Goal: Task Accomplishment & Management: Complete application form

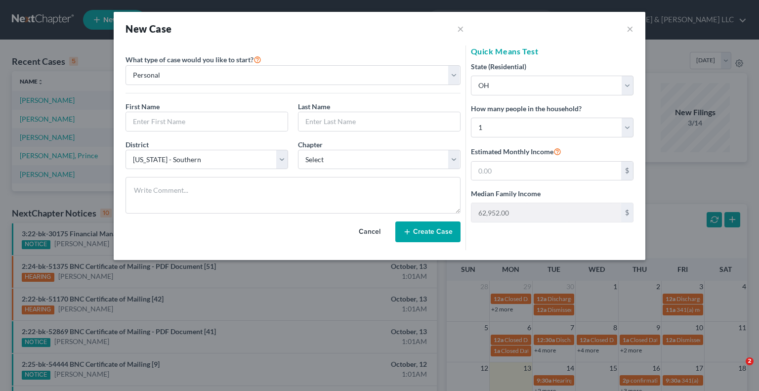
select select "62"
select select "36"
select select "0"
click at [628, 29] on button "×" at bounding box center [629, 29] width 7 height 12
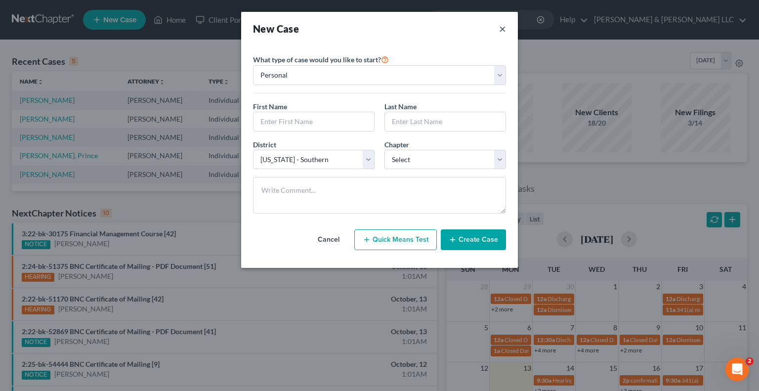
click at [504, 29] on button "×" at bounding box center [502, 29] width 7 height 14
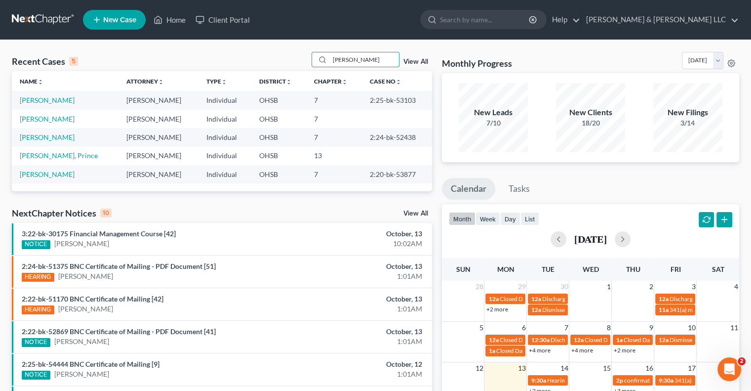
drag, startPoint x: 352, startPoint y: 60, endPoint x: 289, endPoint y: 63, distance: 63.3
click at [289, 63] on div "Recent Cases 5 [PERSON_NAME] View All" at bounding box center [222, 61] width 420 height 19
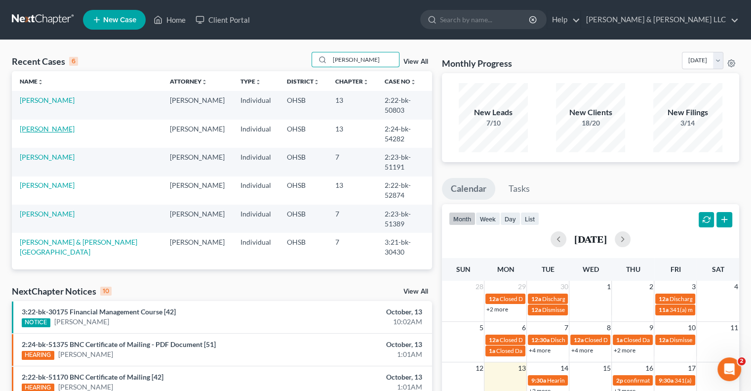
type input "[PERSON_NAME]"
click at [57, 130] on link "[PERSON_NAME]" at bounding box center [47, 129] width 55 height 8
select select "3"
select select "4"
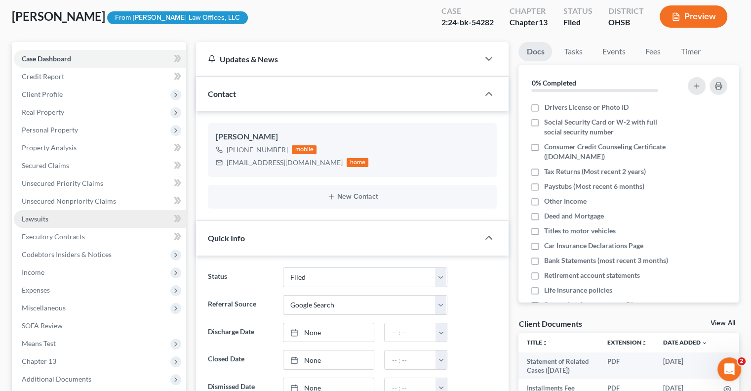
scroll to position [148, 0]
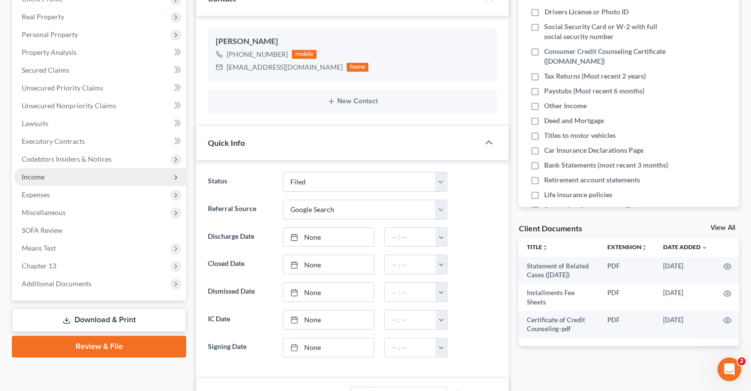
click at [50, 173] on span "Income" at bounding box center [100, 177] width 172 height 18
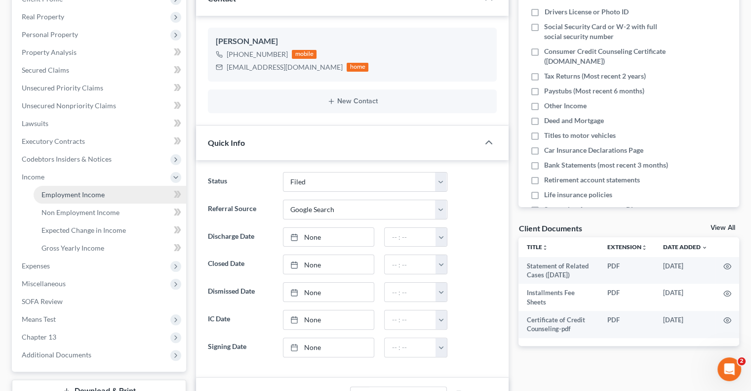
click at [72, 199] on link "Employment Income" at bounding box center [110, 195] width 153 height 18
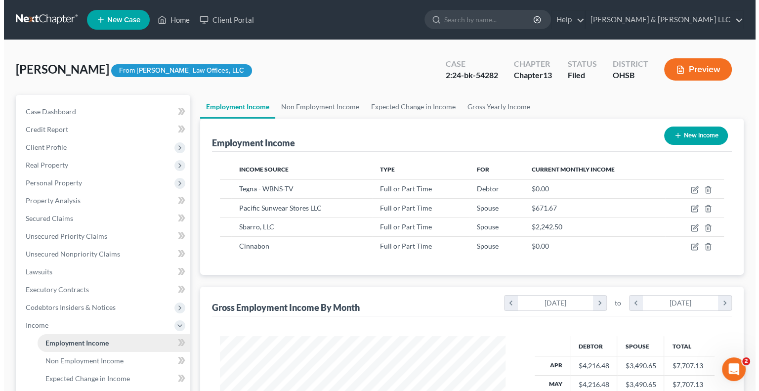
scroll to position [176, 305]
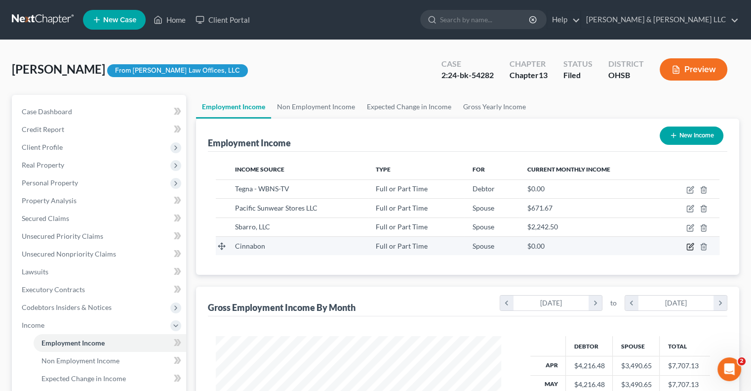
click at [693, 248] on icon "button" at bounding box center [691, 247] width 8 height 8
select select "0"
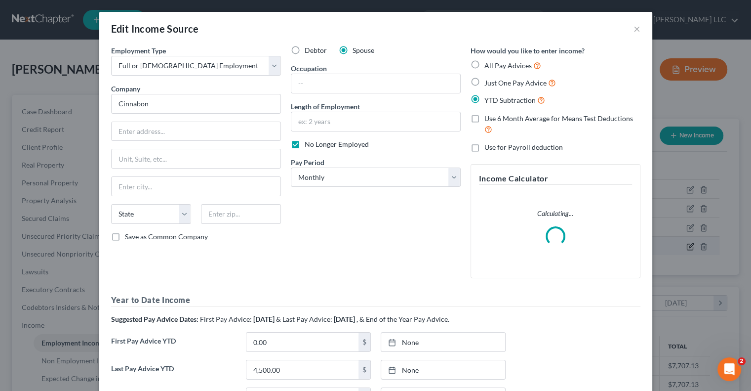
scroll to position [176, 308]
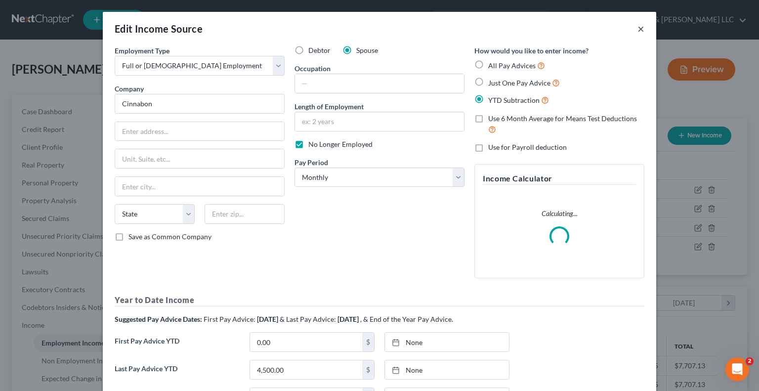
click at [637, 29] on button "×" at bounding box center [640, 29] width 7 height 12
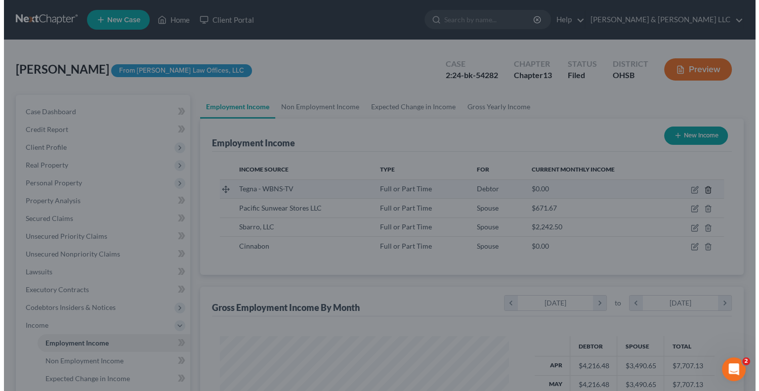
scroll to position [493897, 493768]
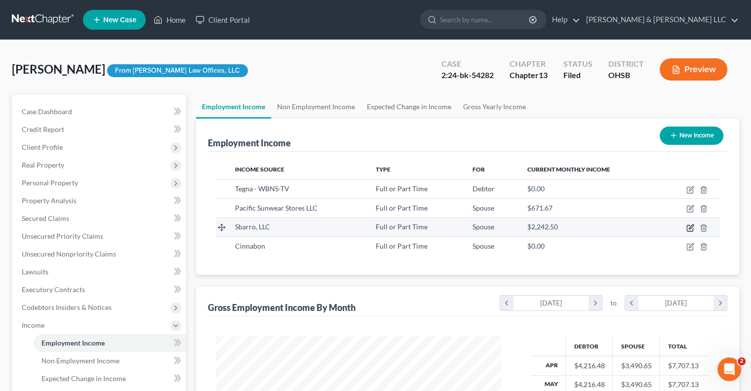
click at [688, 228] on icon "button" at bounding box center [691, 228] width 8 height 8
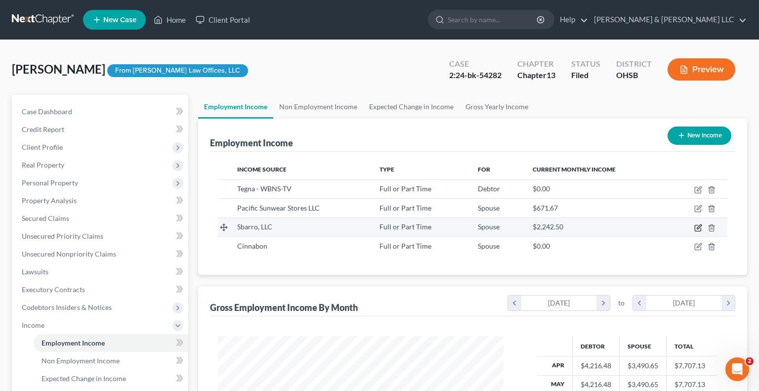
select select "0"
select select "36"
select select "2"
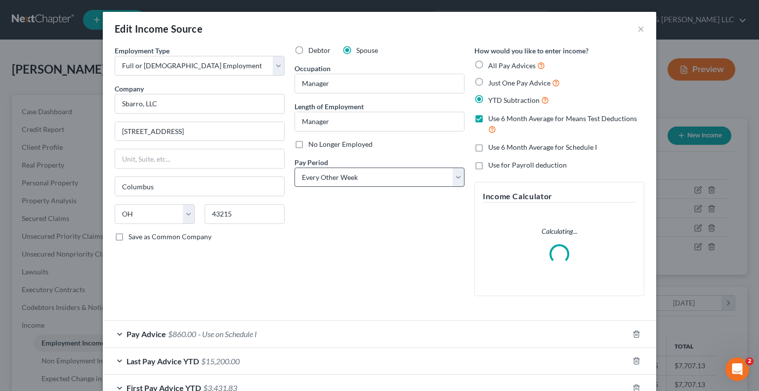
scroll to position [176, 308]
click at [308, 144] on label "No Longer Employed" at bounding box center [340, 144] width 64 height 10
click at [312, 144] on input "No Longer Employed" at bounding box center [315, 142] width 6 height 6
checkbox input "true"
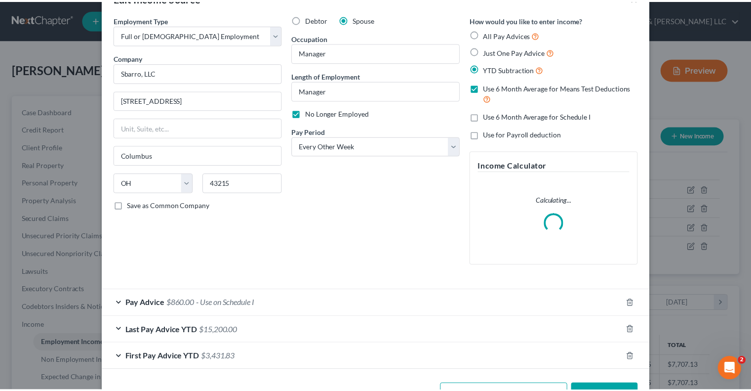
scroll to position [64, 0]
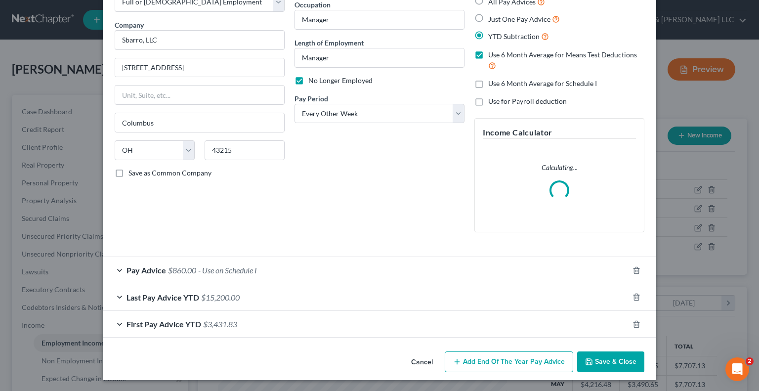
click at [606, 368] on button "Save & Close" at bounding box center [610, 361] width 67 height 21
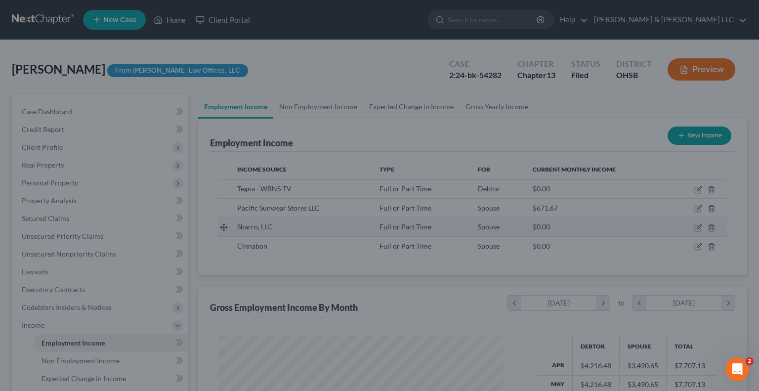
scroll to position [493897, 493768]
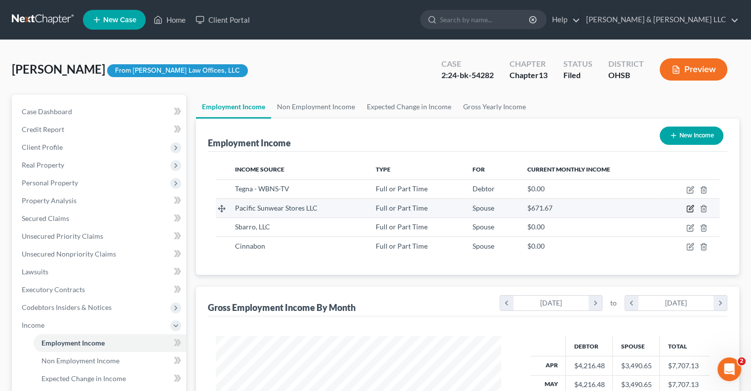
click at [692, 207] on icon "button" at bounding box center [691, 208] width 4 height 4
select select "0"
select select "4"
select select "2"
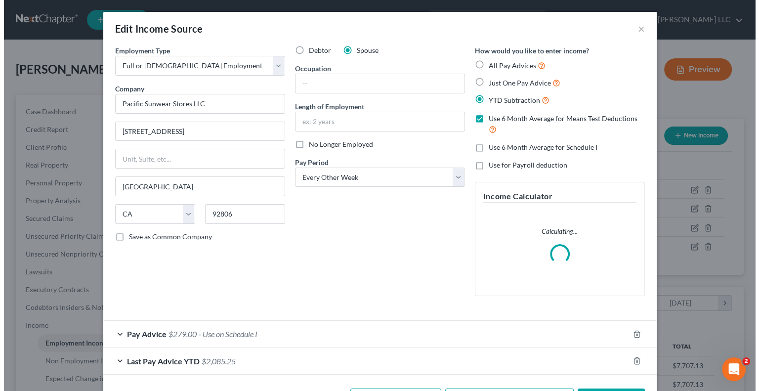
scroll to position [176, 308]
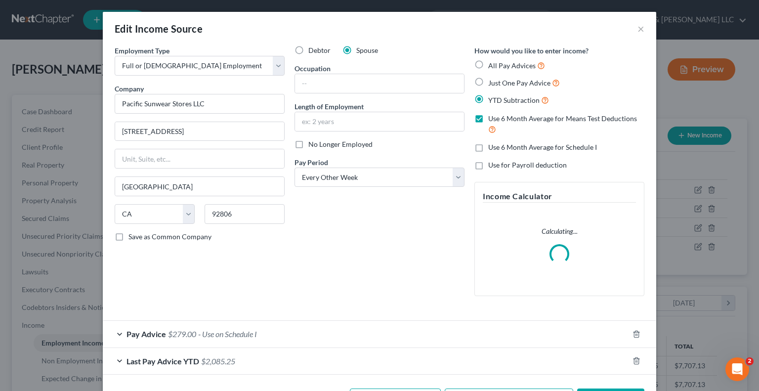
click at [308, 144] on label "No Longer Employed" at bounding box center [340, 144] width 64 height 10
click at [312, 144] on input "No Longer Employed" at bounding box center [315, 142] width 6 height 6
checkbox input "true"
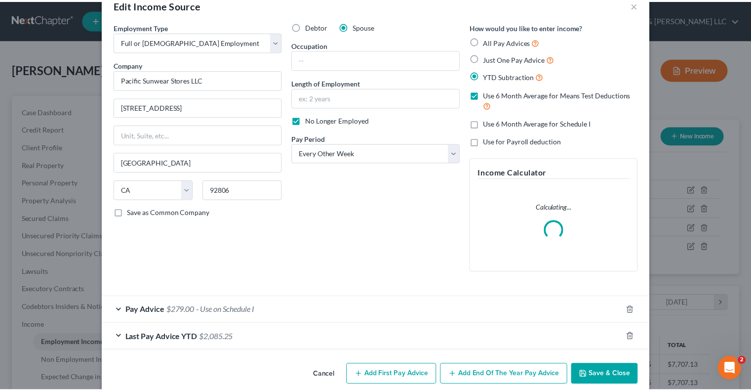
scroll to position [37, 0]
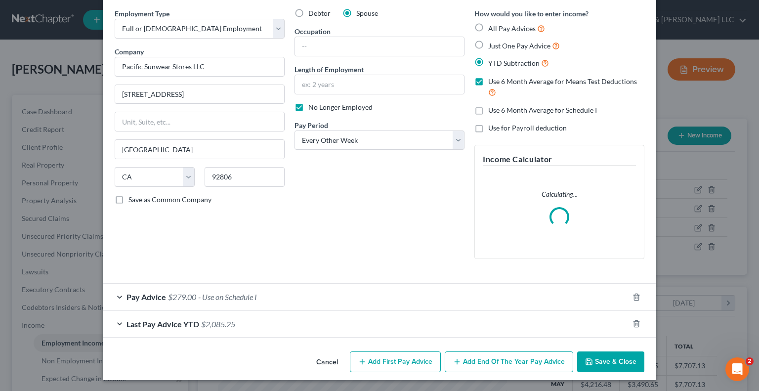
click at [614, 364] on button "Save & Close" at bounding box center [610, 361] width 67 height 21
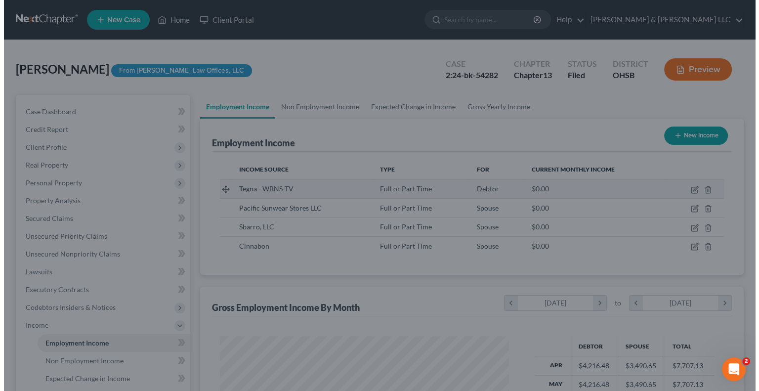
scroll to position [493897, 493768]
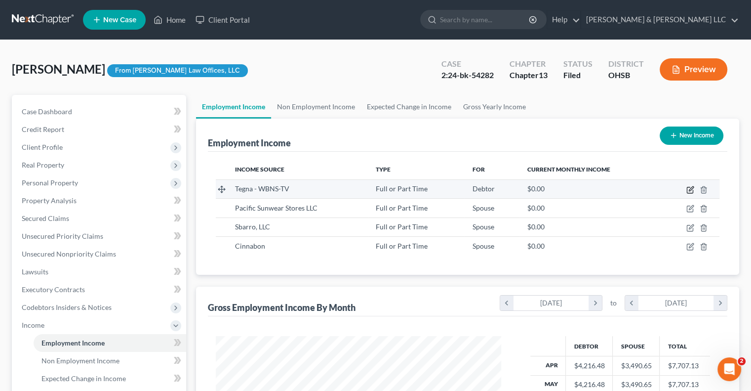
click at [692, 190] on icon "button" at bounding box center [691, 190] width 8 height 8
select select "0"
select select "48"
select select "2"
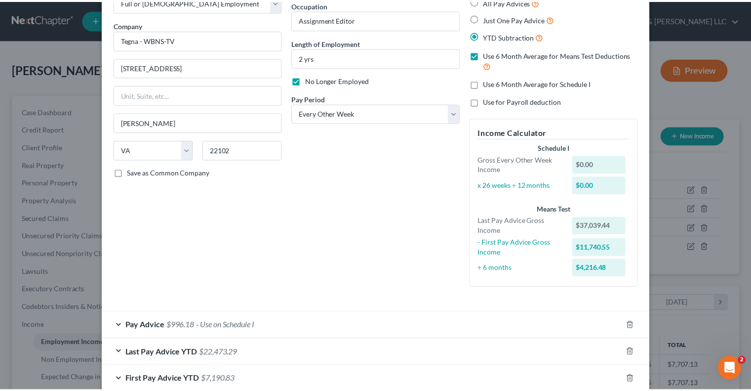
scroll to position [119, 0]
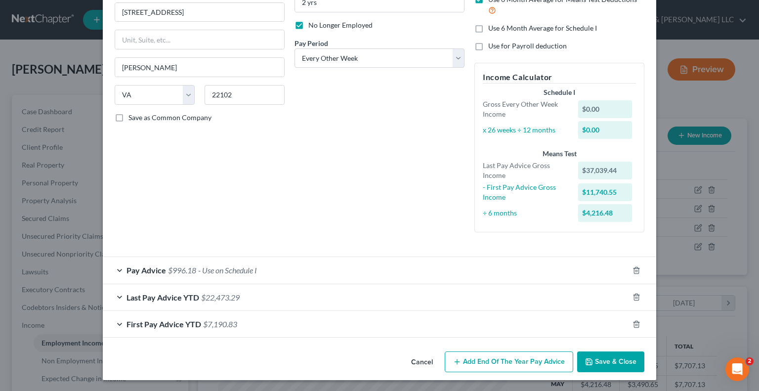
click at [627, 361] on button "Save & Close" at bounding box center [610, 361] width 67 height 21
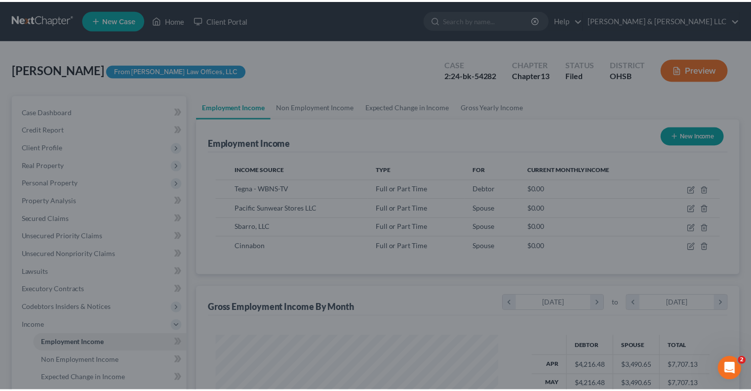
scroll to position [493897, 493768]
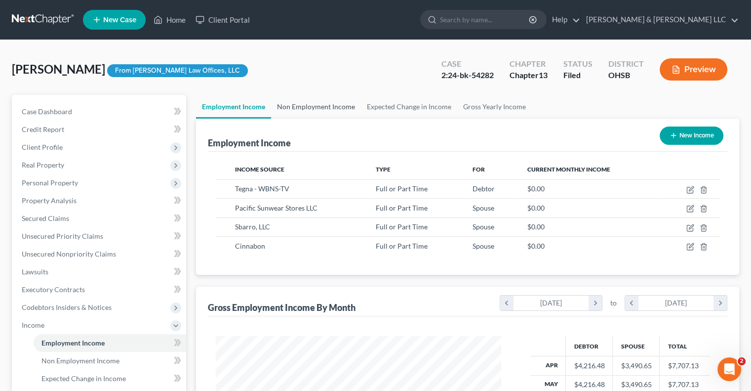
click at [323, 109] on link "Non Employment Income" at bounding box center [316, 107] width 90 height 24
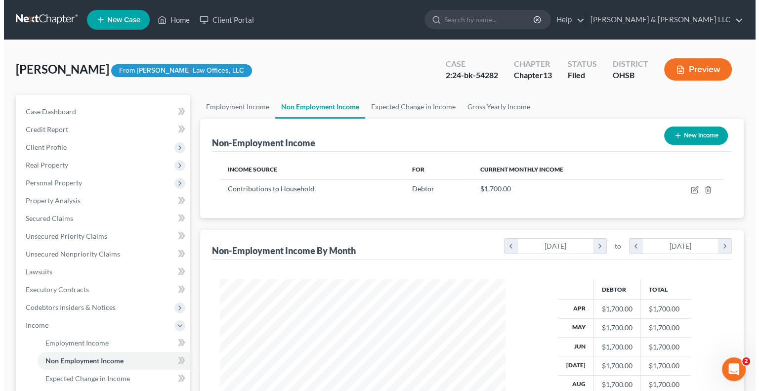
scroll to position [176, 305]
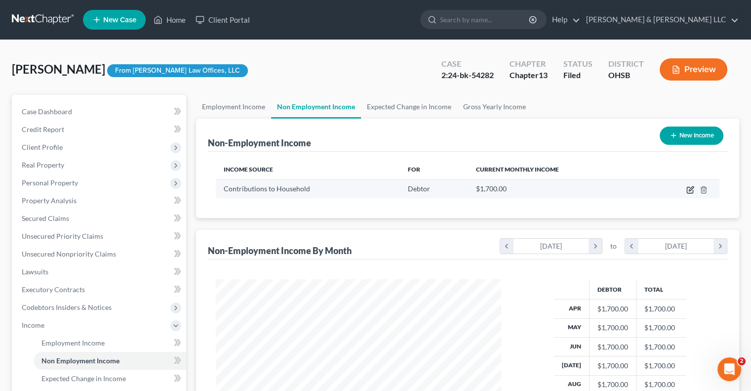
click at [689, 190] on icon "button" at bounding box center [691, 190] width 8 height 8
select select "8"
select select "0"
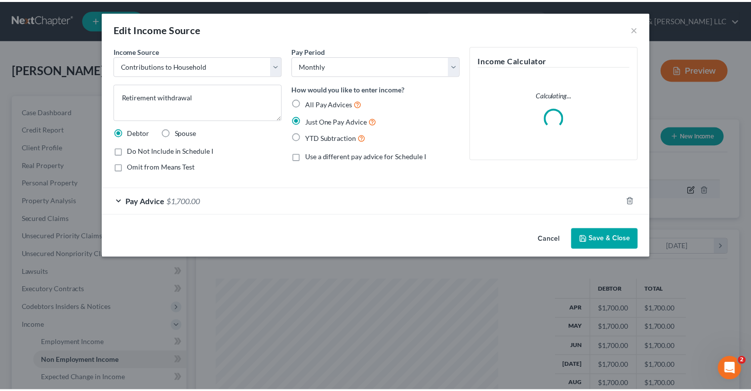
scroll to position [0, 0]
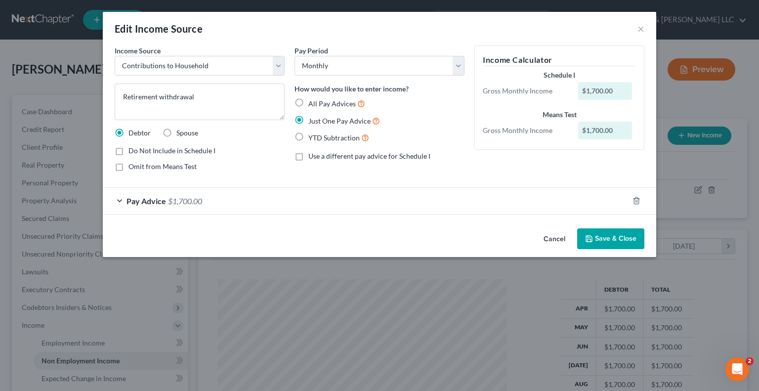
click at [128, 151] on label "Do Not Include in Schedule I" at bounding box center [171, 151] width 87 height 10
click at [132, 151] on input "Do Not Include in Schedule I" at bounding box center [135, 149] width 6 height 6
checkbox input "true"
click at [128, 169] on label "Omit from Means Test" at bounding box center [162, 167] width 68 height 10
click at [132, 168] on input "Omit from Means Test" at bounding box center [135, 165] width 6 height 6
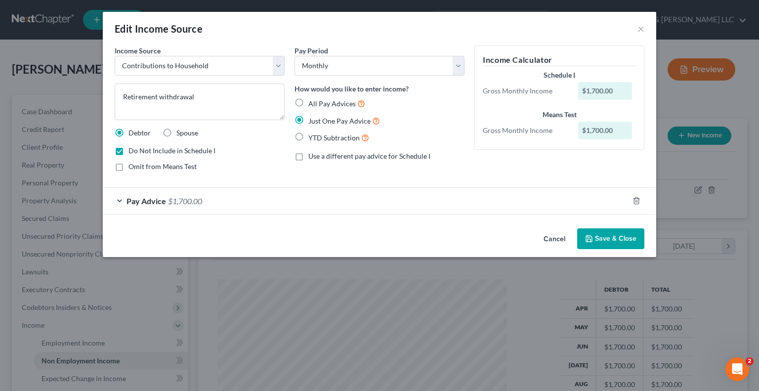
checkbox input "true"
click at [609, 245] on button "Save & Close" at bounding box center [610, 238] width 67 height 21
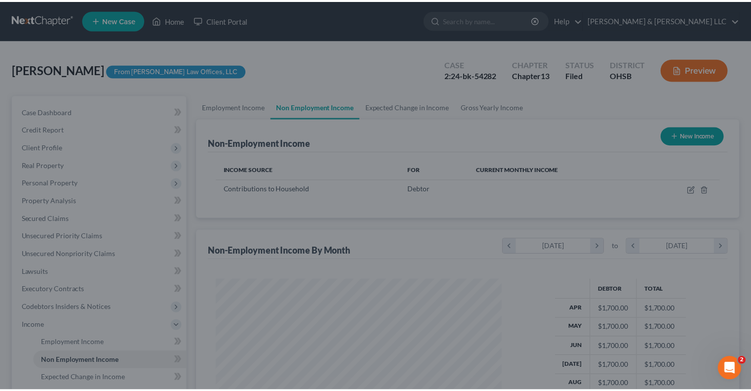
scroll to position [176, 305]
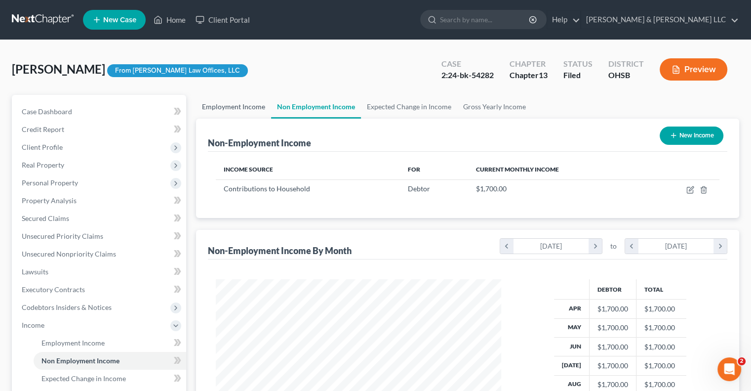
click at [247, 107] on link "Employment Income" at bounding box center [233, 107] width 75 height 24
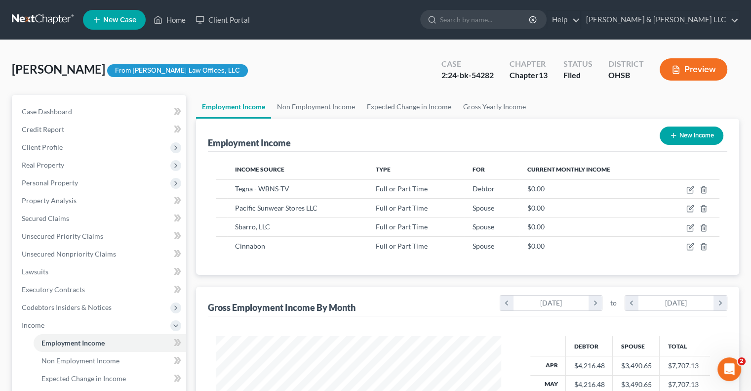
click at [682, 137] on button "New Income" at bounding box center [692, 135] width 64 height 18
select select "0"
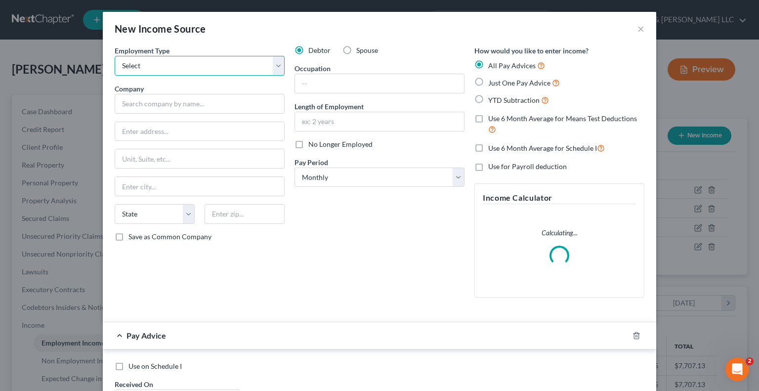
click at [194, 68] on select "Select Full or [DEMOGRAPHIC_DATA] Employment Self Employment" at bounding box center [200, 66] width 170 height 20
select select "0"
click at [115, 56] on select "Select Full or [DEMOGRAPHIC_DATA] Employment Self Employment" at bounding box center [200, 66] width 170 height 20
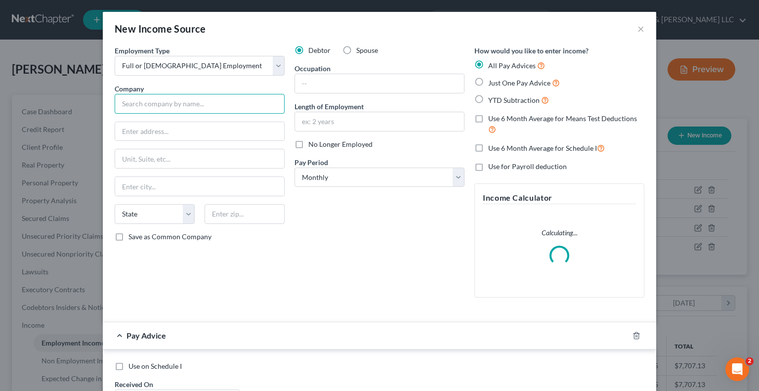
click at [192, 106] on input "text" at bounding box center [200, 104] width 170 height 20
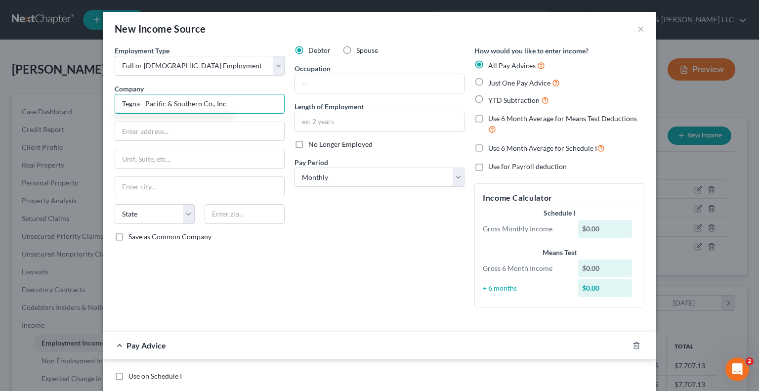
type input "Tegna - Pacific & Southern Co., Inc"
type input "[STREET_ADDRESS]"
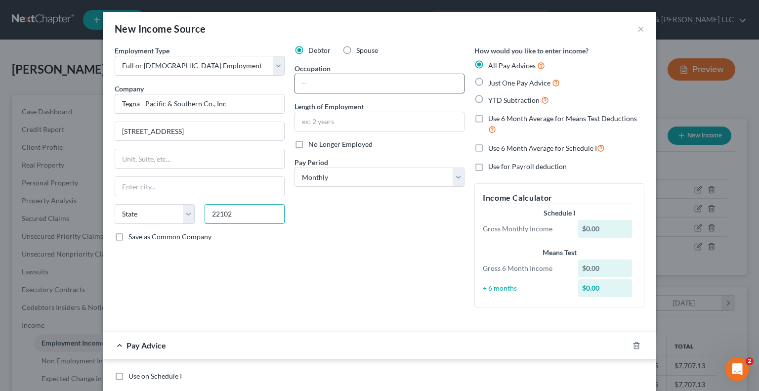
type input "22102"
type input "[PERSON_NAME]"
select select "48"
click at [433, 76] on input "text" at bounding box center [379, 83] width 169 height 19
type input "Assignment Editor"
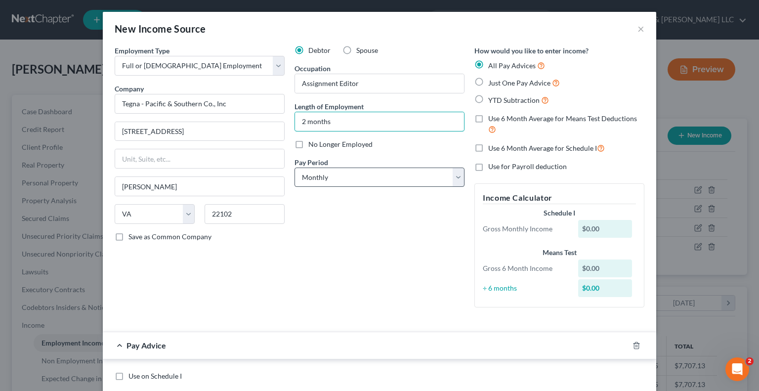
type input "2 months"
click at [366, 179] on select "Select Monthly Twice Monthly Every Other Week Weekly" at bounding box center [379, 177] width 170 height 20
select select "2"
click at [294, 167] on select "Select Monthly Twice Monthly Every Other Week Weekly" at bounding box center [379, 177] width 170 height 20
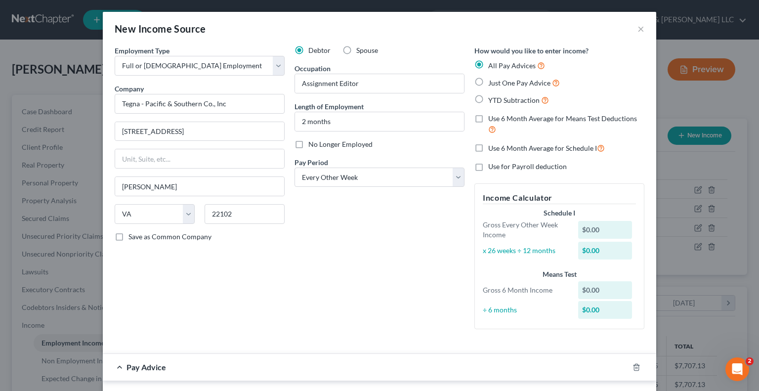
click at [488, 82] on label "Just One Pay Advice" at bounding box center [524, 82] width 72 height 11
click at [492, 82] on input "Just One Pay Advice" at bounding box center [495, 80] width 6 height 6
radio input "true"
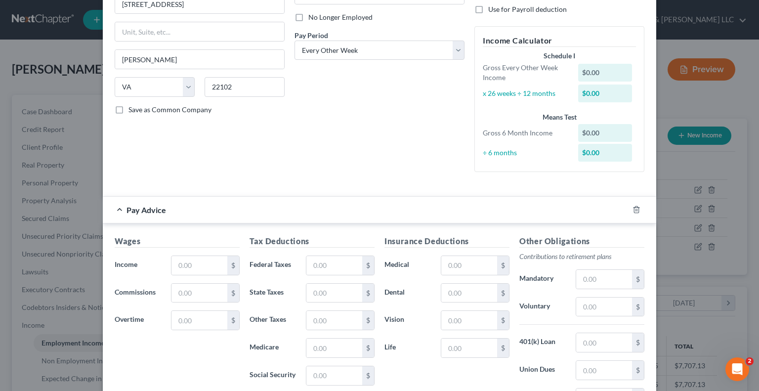
scroll to position [148, 0]
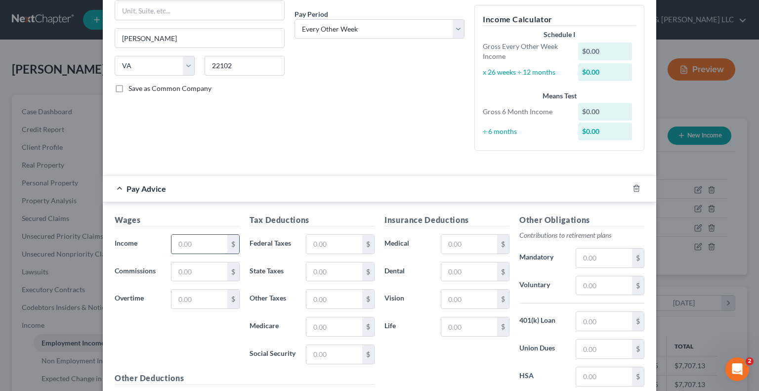
click at [204, 242] on input "text" at bounding box center [199, 244] width 56 height 19
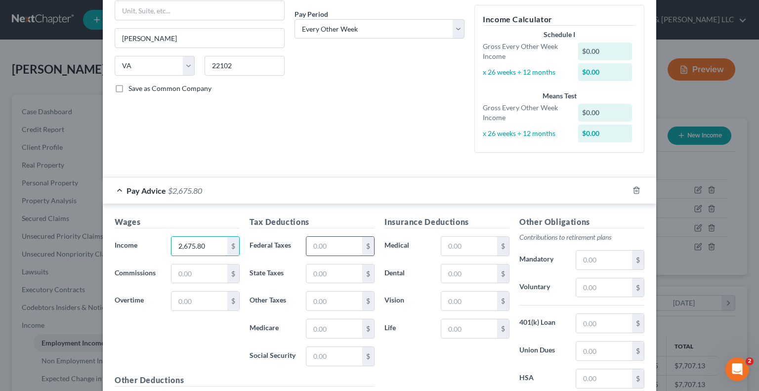
type input "2,675.80"
click at [330, 250] on input "text" at bounding box center [334, 246] width 56 height 19
type input "507.08"
click at [479, 274] on input "text" at bounding box center [469, 273] width 56 height 19
type input "32.51"
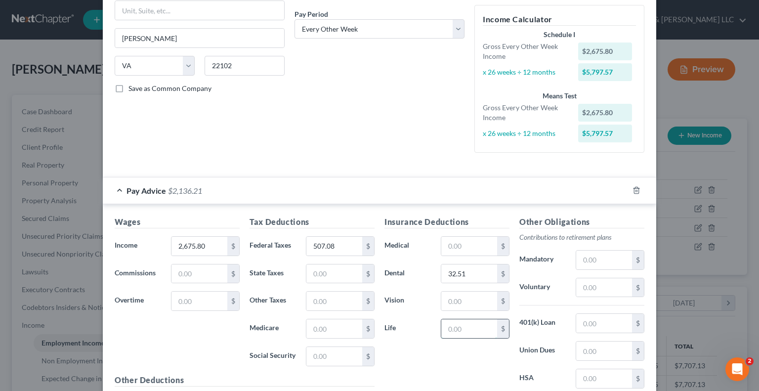
click at [478, 327] on input "text" at bounding box center [469, 328] width 56 height 19
type input "0.36"
click at [469, 245] on input "text" at bounding box center [469, 246] width 56 height 19
type input "182.47"
click at [471, 297] on input "text" at bounding box center [469, 301] width 56 height 19
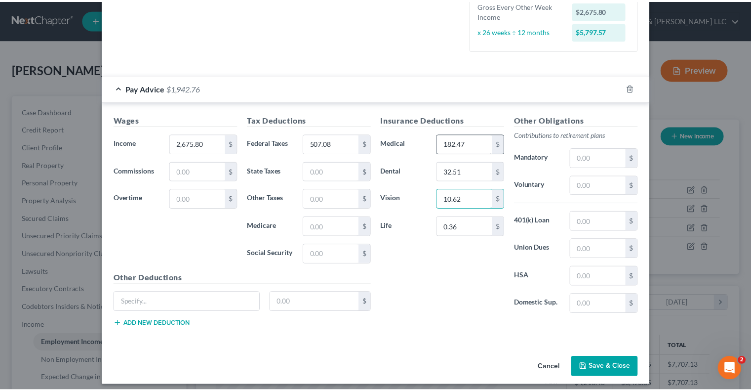
scroll to position [255, 0]
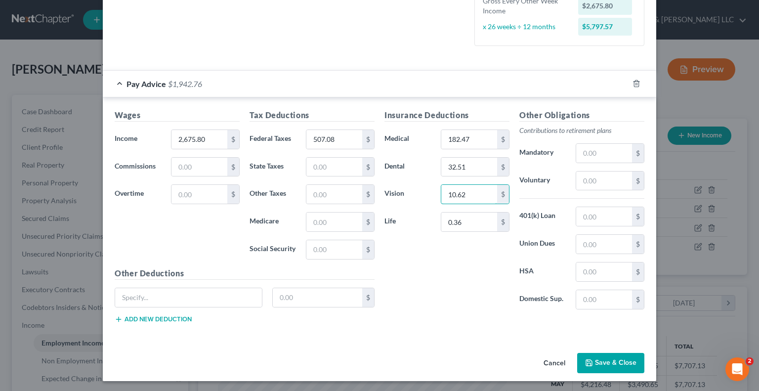
type input "10.62"
click at [598, 362] on button "Save & Close" at bounding box center [610, 363] width 67 height 21
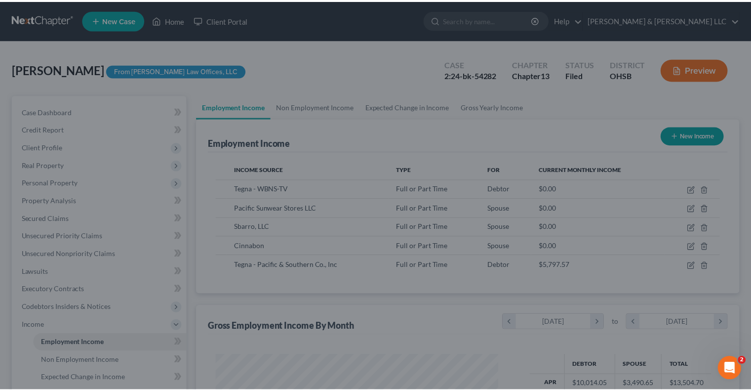
scroll to position [493897, 493768]
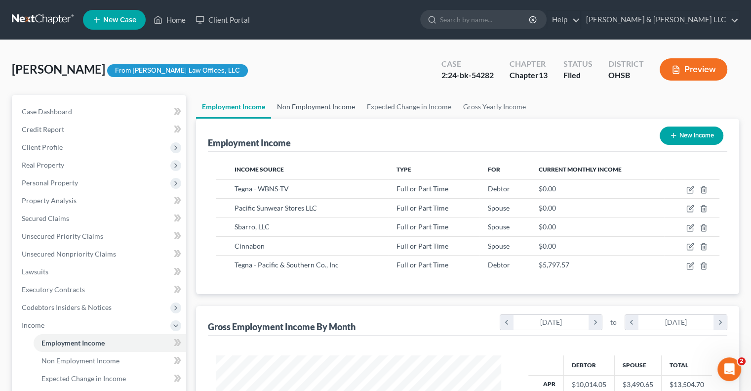
click at [338, 106] on link "Non Employment Income" at bounding box center [316, 107] width 90 height 24
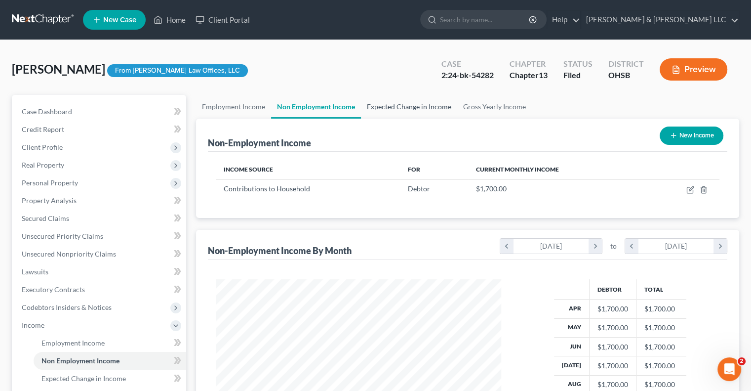
scroll to position [176, 305]
click at [403, 107] on link "Expected Change in Income" at bounding box center [409, 107] width 96 height 24
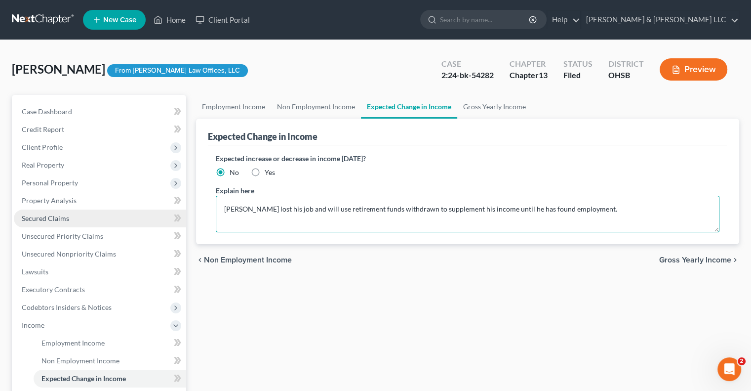
drag, startPoint x: 589, startPoint y: 210, endPoint x: 184, endPoint y: 210, distance: 405.1
click at [184, 210] on div "Petition Navigation Case Dashboard Payments Invoices Payments Payments Credit R…" at bounding box center [376, 336] width 738 height 482
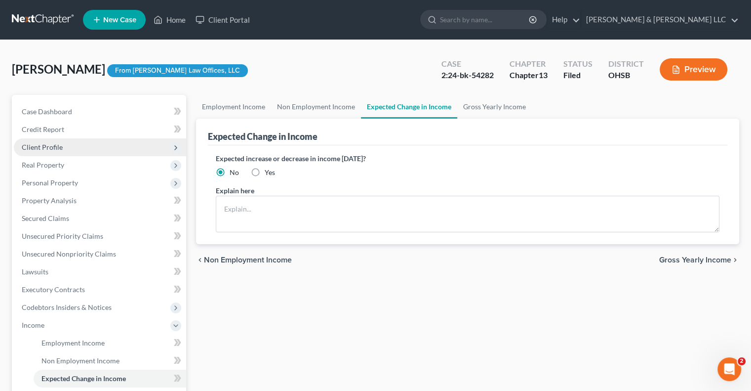
click at [84, 147] on span "Client Profile" at bounding box center [100, 147] width 172 height 18
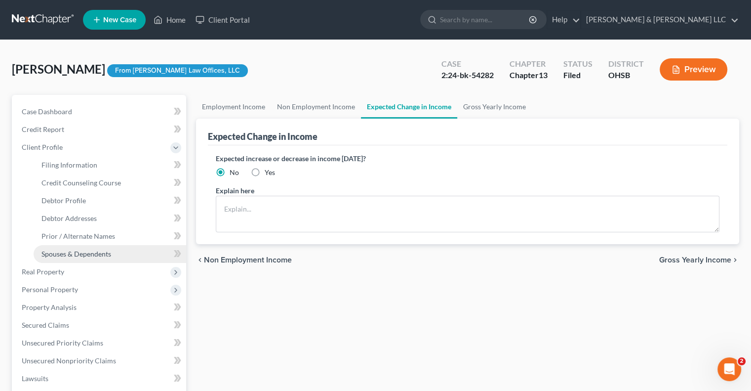
click at [88, 254] on span "Spouses & Dependents" at bounding box center [77, 254] width 70 height 8
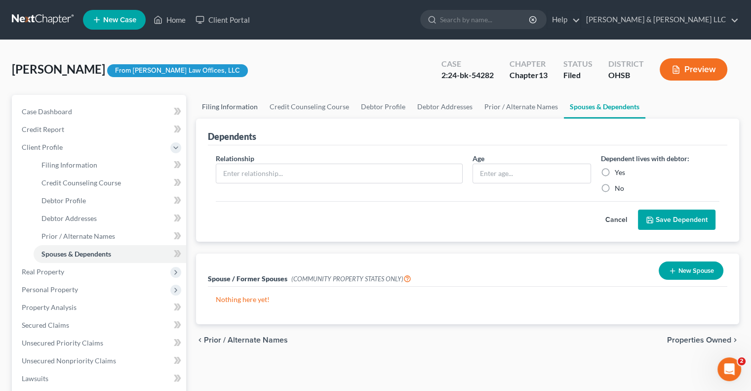
click at [236, 107] on link "Filing Information" at bounding box center [230, 107] width 68 height 24
select select "1"
select select "0"
select select "3"
select select "62"
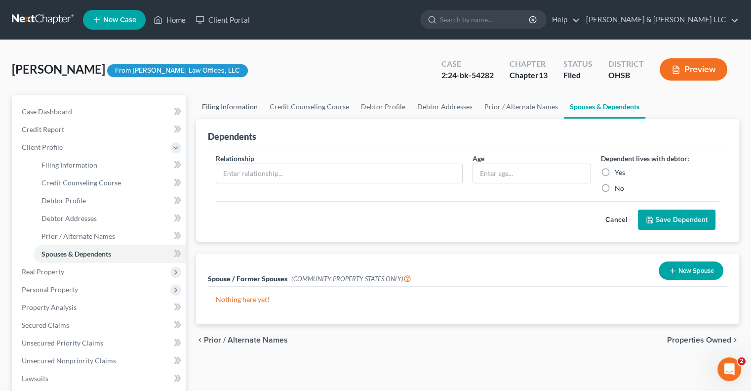
select select "36"
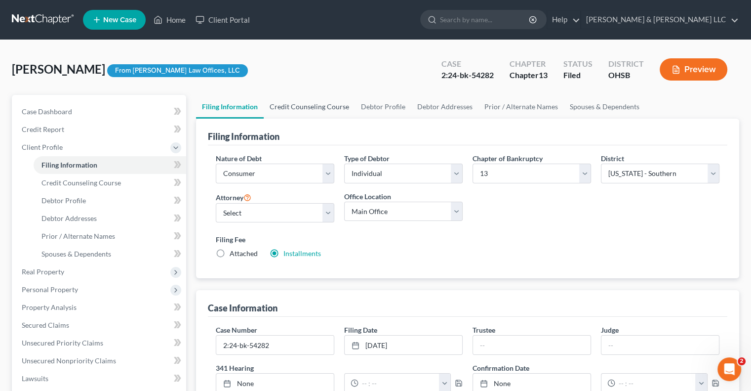
click at [318, 107] on link "Credit Counseling Course" at bounding box center [309, 107] width 91 height 24
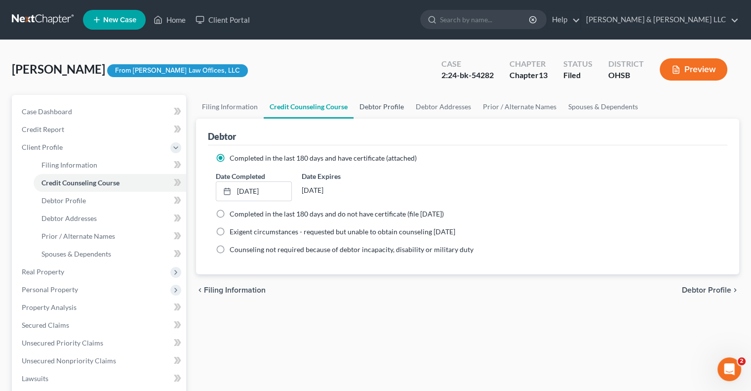
click at [380, 103] on link "Debtor Profile" at bounding box center [382, 107] width 56 height 24
select select "1"
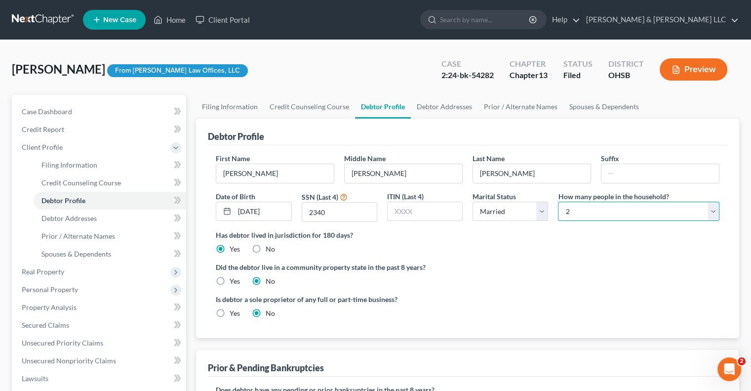
click at [577, 209] on select "Select 1 2 3 4 5 6 7 8 9 10 11 12 13 14 15 16 17 18 19 20" at bounding box center [639, 212] width 162 height 20
click at [558, 202] on select "Select 1 2 3 4 5 6 7 8 9 10 11 12 13 14 15 16 17 18 19 20" at bounding box center [639, 212] width 162 height 20
click at [584, 217] on select "Select 1 2 3 4 5 6 7 8 9 10 11 12 13 14 15 16 17 18 19 20" at bounding box center [639, 212] width 162 height 20
select select "1"
click at [558, 202] on select "Select 1 2 3 4 5 6 7 8 9 10 11 12 13 14 15 16 17 18 19 20" at bounding box center [639, 212] width 162 height 20
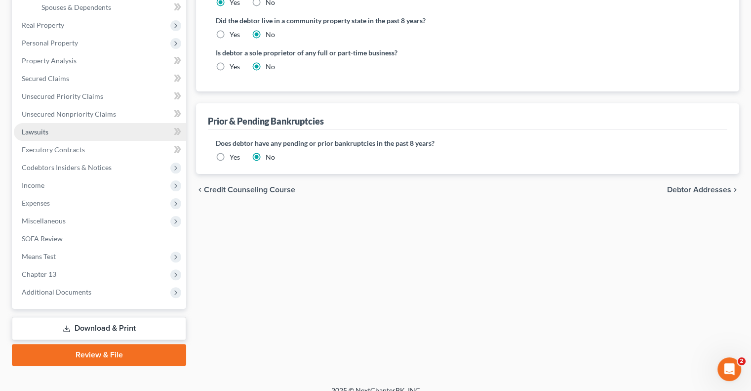
scroll to position [247, 0]
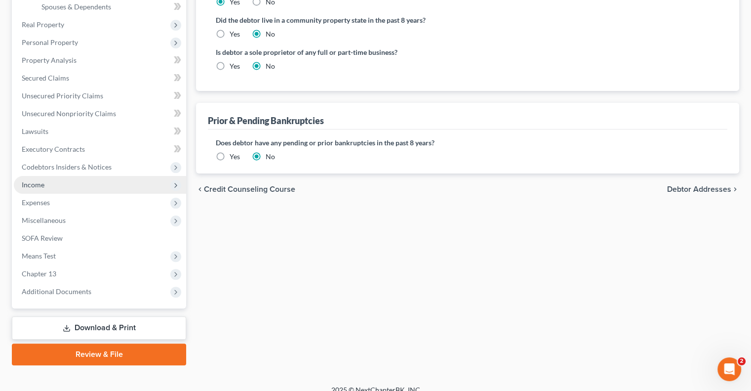
click at [63, 191] on span "Income" at bounding box center [100, 185] width 172 height 18
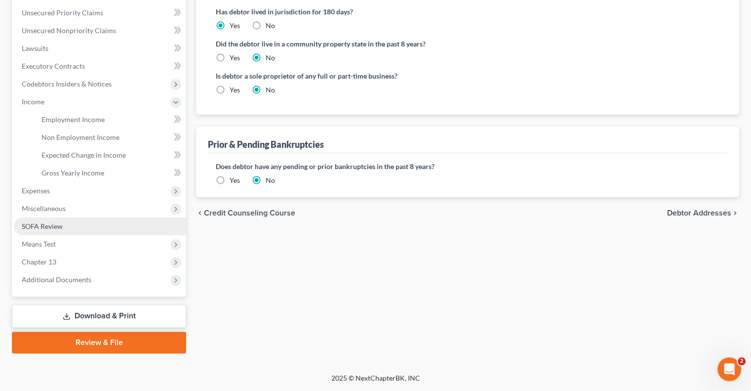
scroll to position [222, 0]
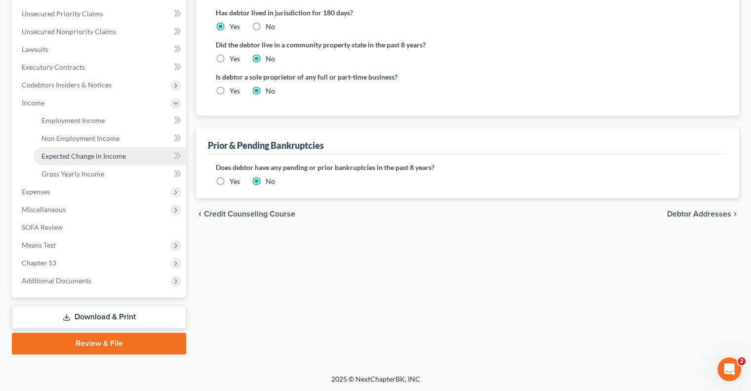
click at [94, 161] on link "Expected Change in Income" at bounding box center [110, 156] width 153 height 18
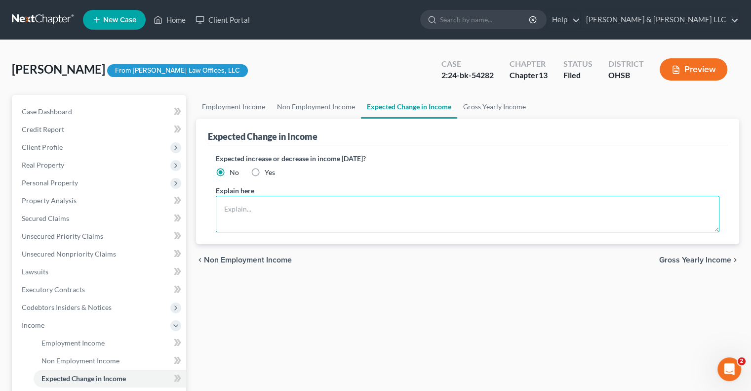
click at [310, 209] on textarea at bounding box center [468, 214] width 504 height 37
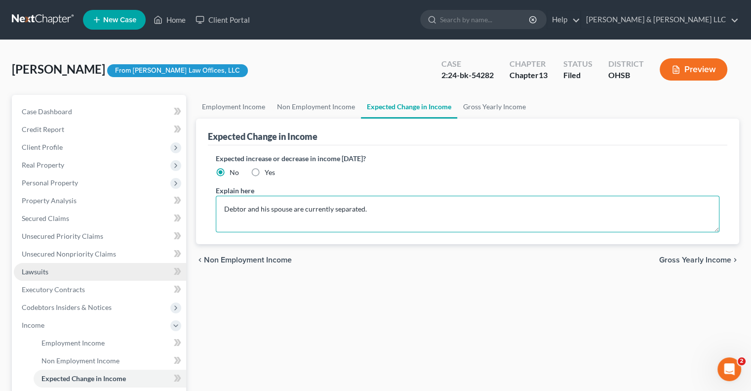
scroll to position [99, 0]
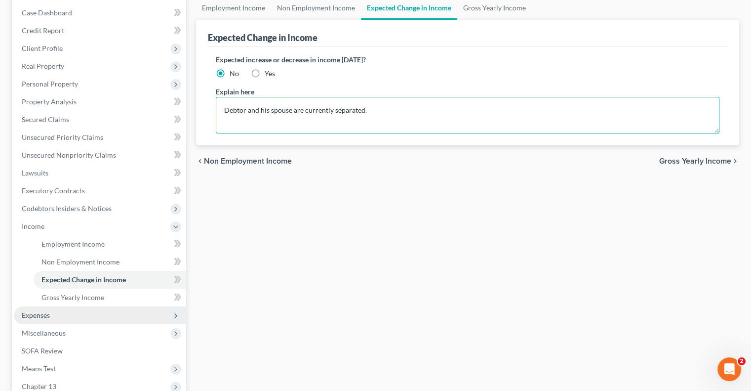
type textarea "Debtor and his spouse are currently separated."
click at [83, 316] on span "Expenses" at bounding box center [100, 315] width 172 height 18
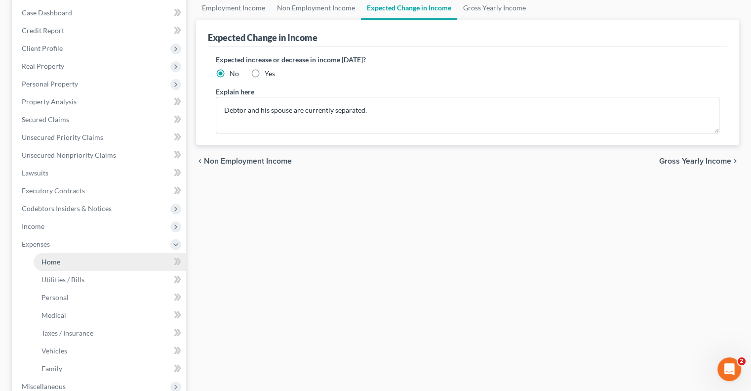
click at [96, 259] on link "Home" at bounding box center [110, 262] width 153 height 18
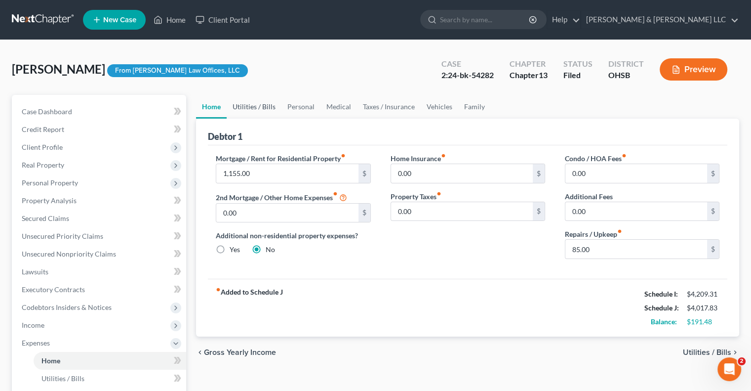
click at [253, 105] on link "Utilities / Bills" at bounding box center [254, 107] width 55 height 24
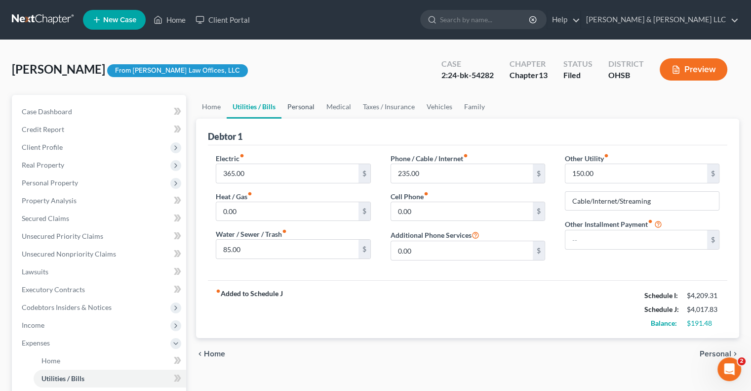
click at [301, 108] on link "Personal" at bounding box center [301, 107] width 39 height 24
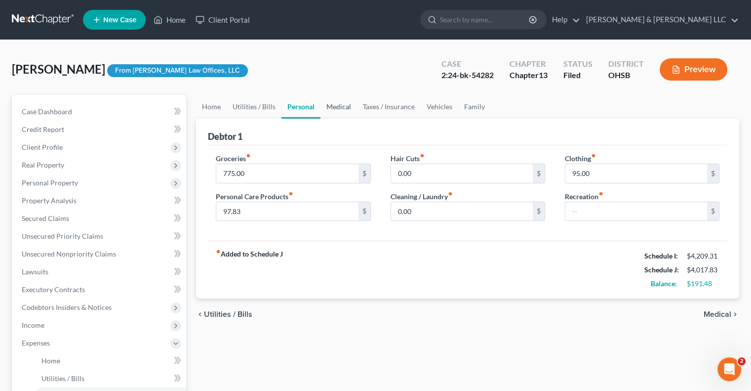
click at [339, 107] on link "Medical" at bounding box center [339, 107] width 37 height 24
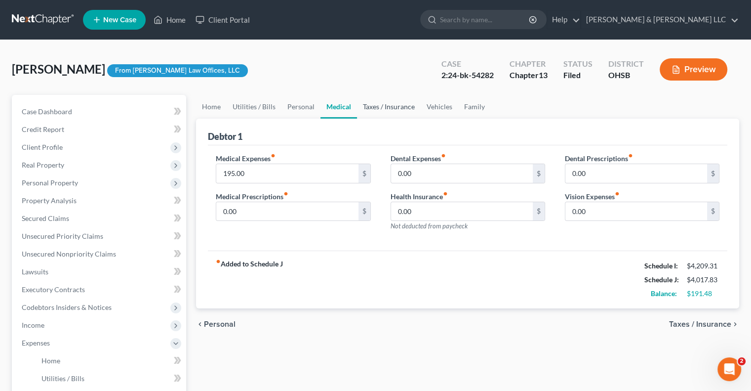
click at [375, 107] on link "Taxes / Insurance" at bounding box center [389, 107] width 64 height 24
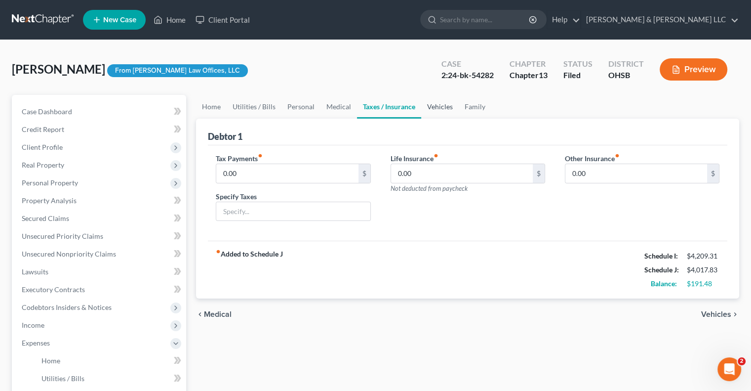
click at [439, 104] on link "Vehicles" at bounding box center [440, 107] width 38 height 24
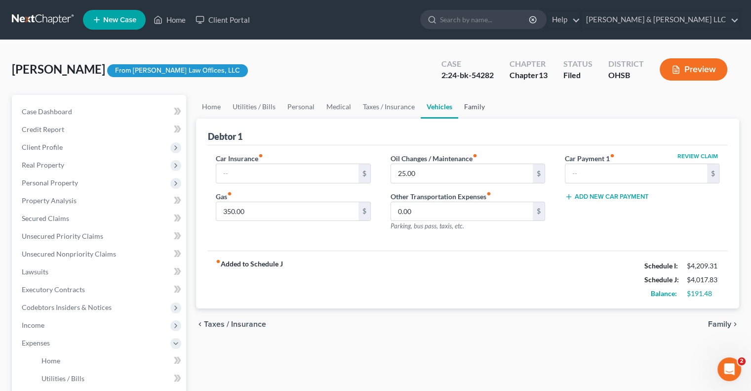
click at [477, 108] on link "Family" at bounding box center [475, 107] width 33 height 24
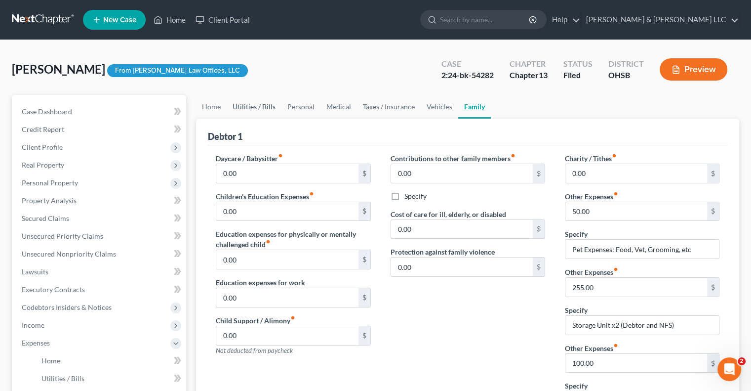
click at [264, 110] on link "Utilities / Bills" at bounding box center [254, 107] width 55 height 24
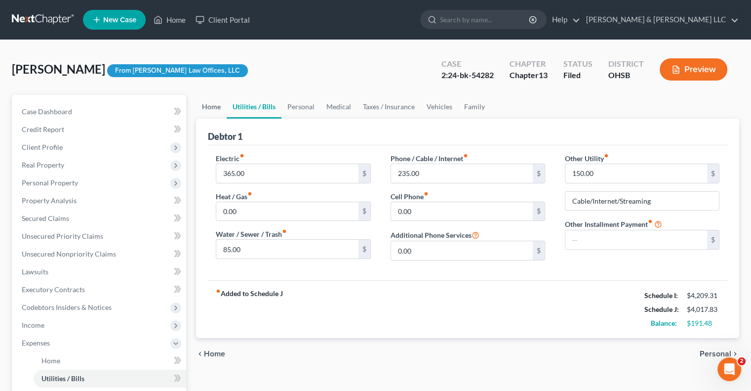
click at [220, 105] on link "Home" at bounding box center [211, 107] width 31 height 24
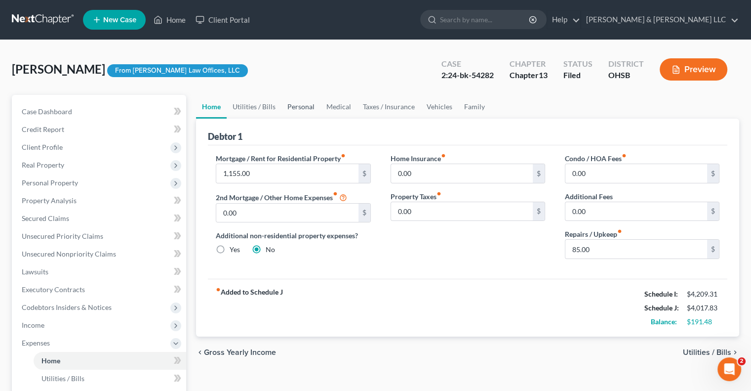
click at [302, 110] on link "Personal" at bounding box center [301, 107] width 39 height 24
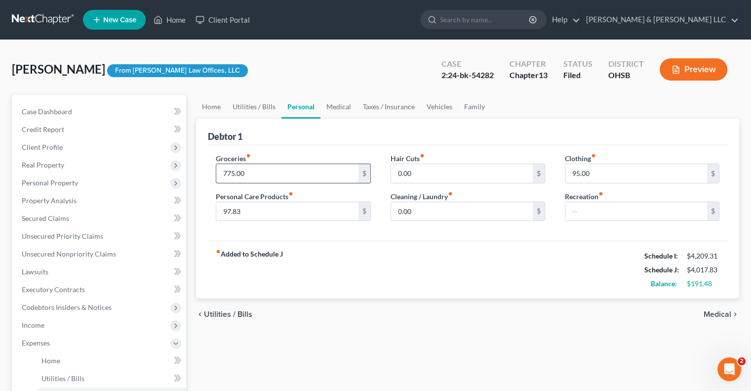
click at [285, 171] on input "775.00" at bounding box center [287, 173] width 142 height 19
type input "425"
click at [264, 110] on link "Utilities / Bills" at bounding box center [254, 107] width 55 height 24
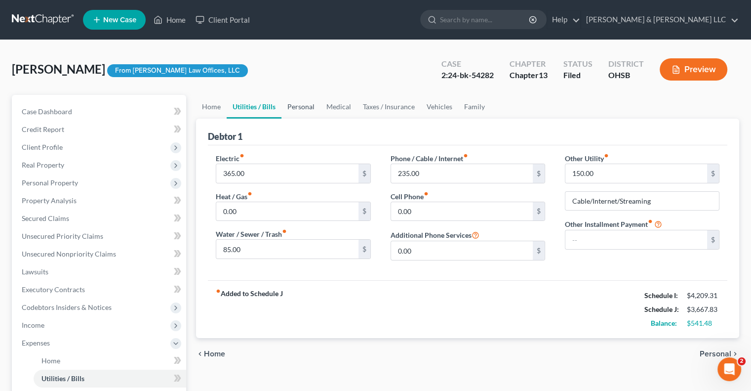
click at [312, 107] on link "Personal" at bounding box center [301, 107] width 39 height 24
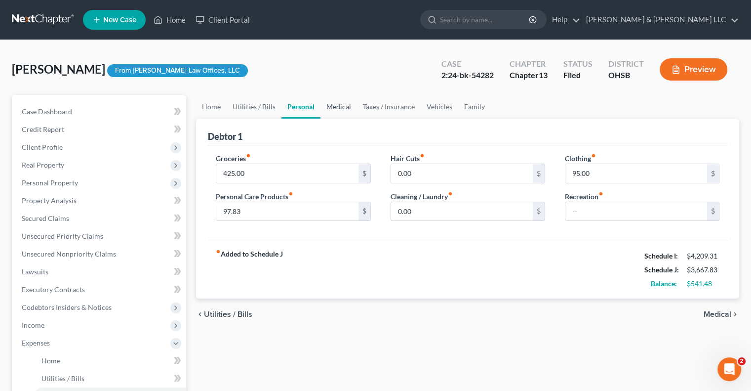
click at [337, 102] on link "Medical" at bounding box center [339, 107] width 37 height 24
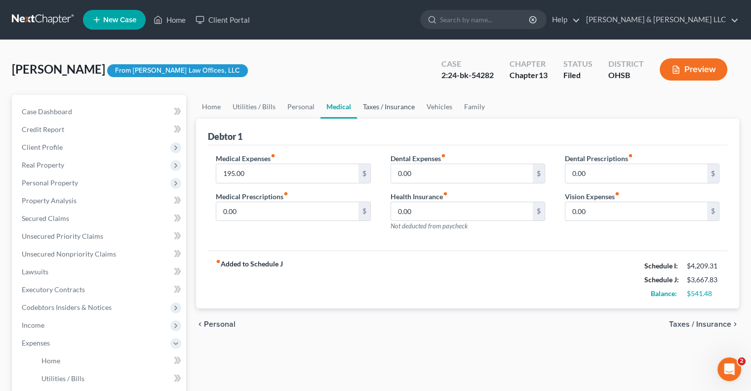
click at [399, 109] on link "Taxes / Insurance" at bounding box center [389, 107] width 64 height 24
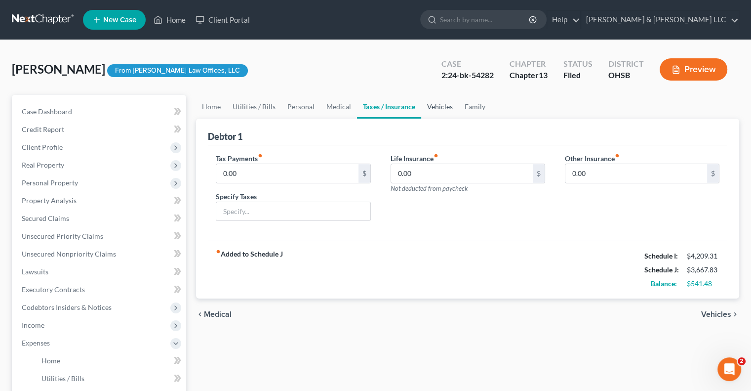
click at [435, 110] on link "Vehicles" at bounding box center [440, 107] width 38 height 24
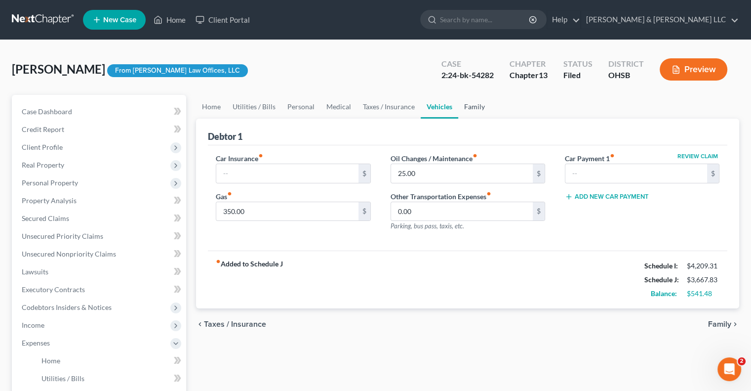
click at [483, 112] on link "Family" at bounding box center [475, 107] width 33 height 24
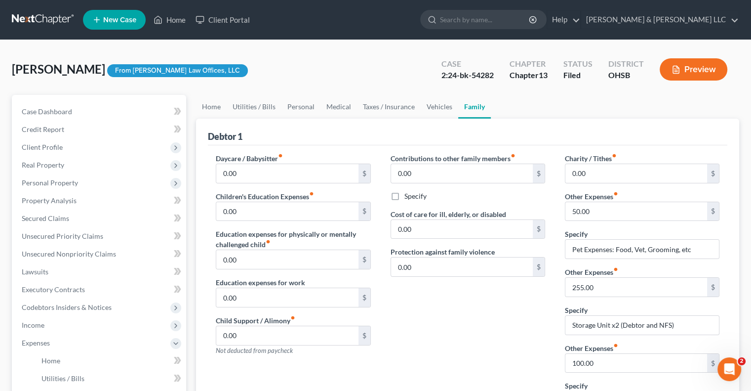
scroll to position [99, 0]
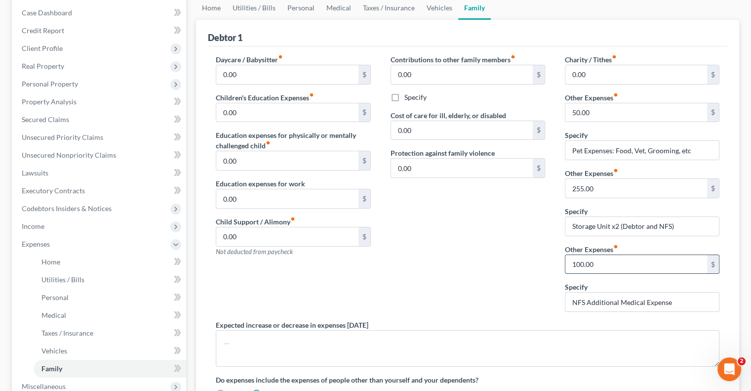
click at [607, 271] on input "100.00" at bounding box center [637, 264] width 142 height 19
type input "0"
click at [611, 185] on input "255.00" at bounding box center [637, 188] width 142 height 19
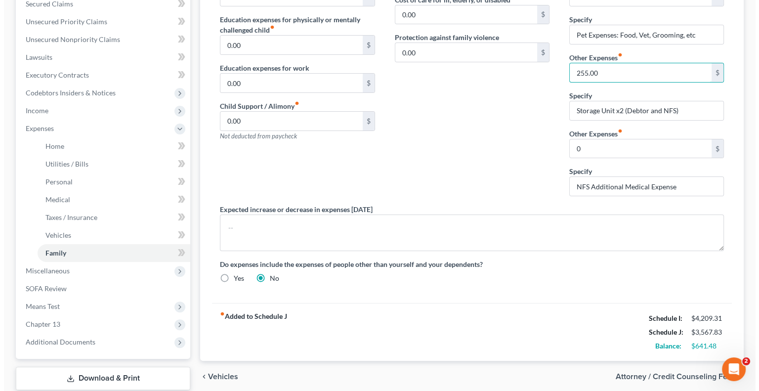
scroll to position [247, 0]
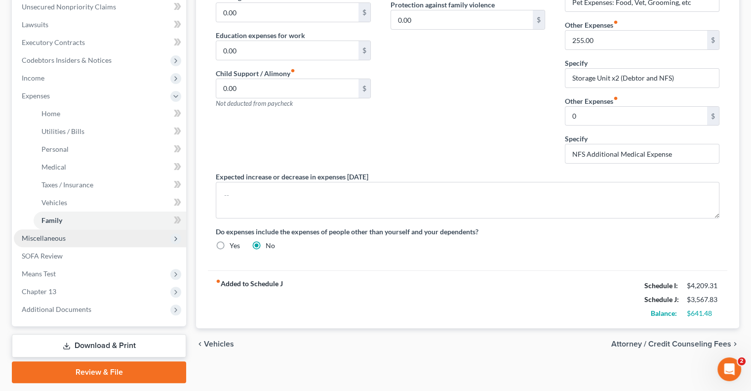
click at [45, 235] on span "Miscellaneous" at bounding box center [44, 238] width 44 height 8
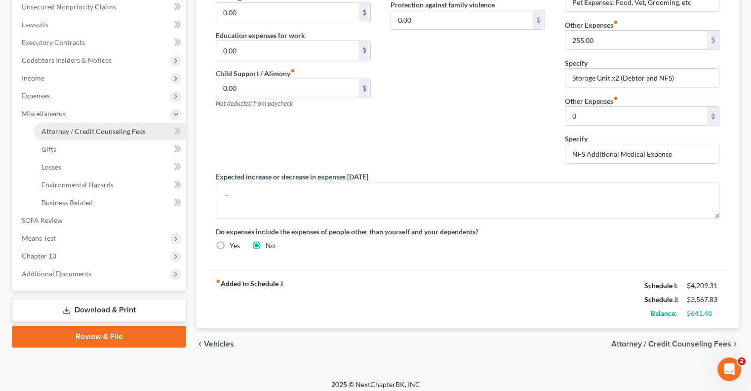
click at [83, 129] on span "Attorney / Credit Counseling Fees" at bounding box center [94, 131] width 104 height 8
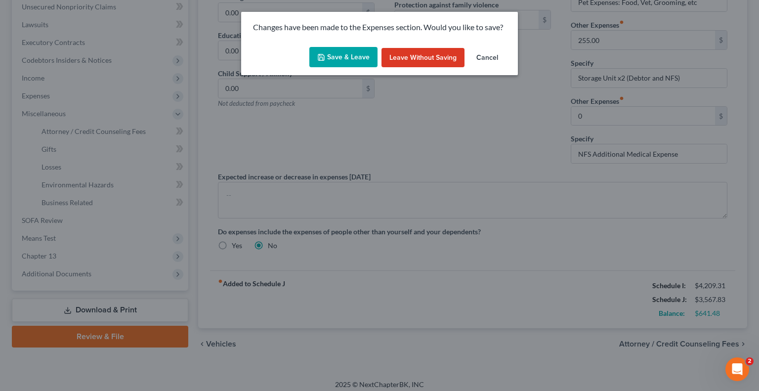
click at [348, 58] on button "Save & Leave" at bounding box center [343, 57] width 68 height 21
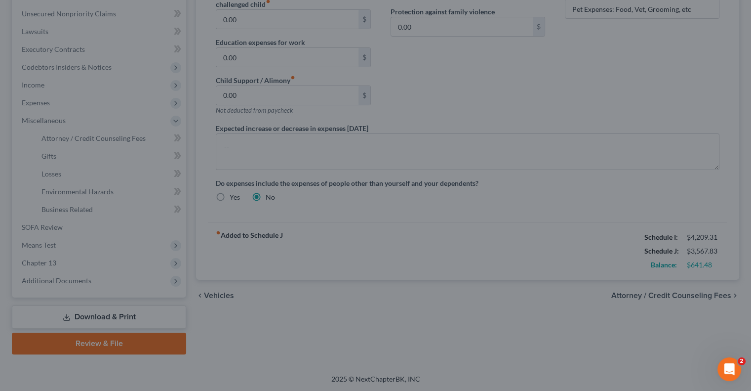
select select "0"
select select "1"
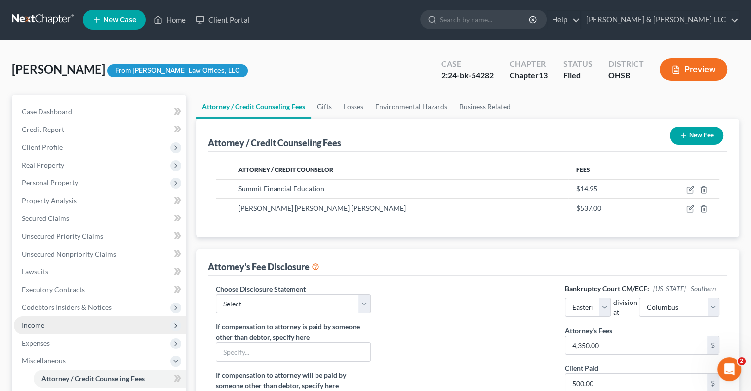
click at [90, 319] on span "Income" at bounding box center [100, 325] width 172 height 18
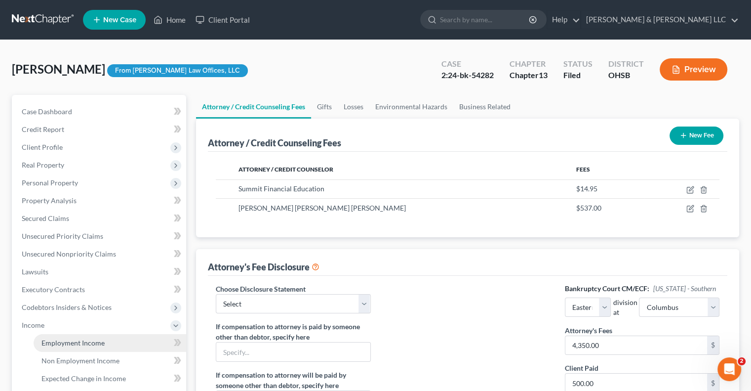
click at [108, 337] on link "Employment Income" at bounding box center [110, 343] width 153 height 18
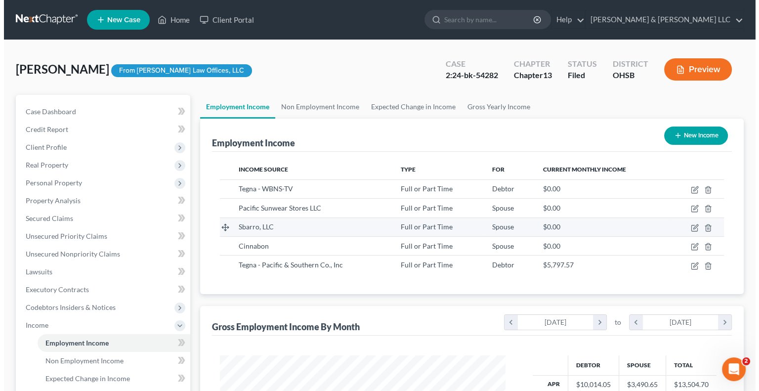
scroll to position [176, 305]
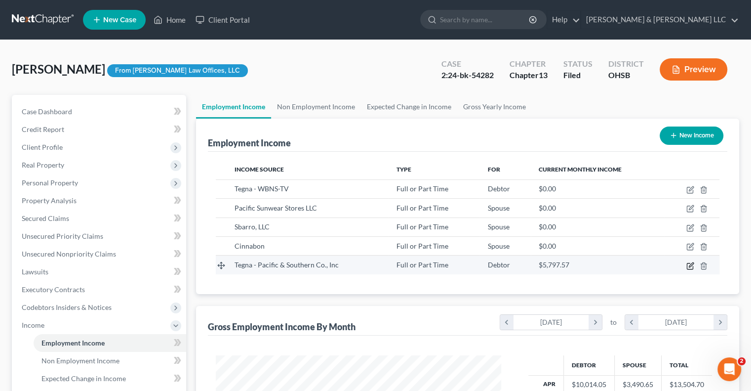
click at [693, 266] on icon "button" at bounding box center [691, 266] width 8 height 8
select select "0"
select select "48"
select select "2"
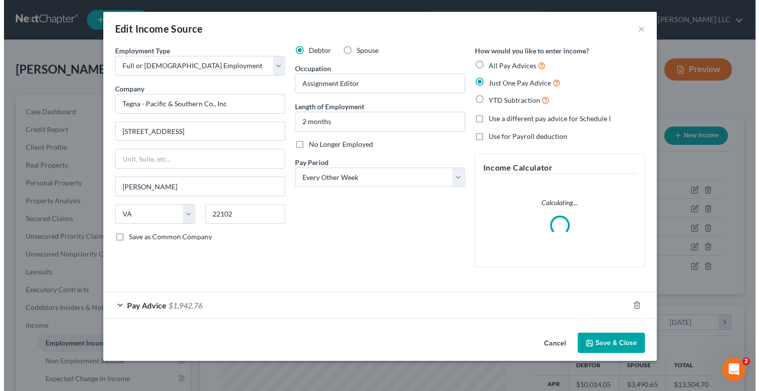
scroll to position [176, 308]
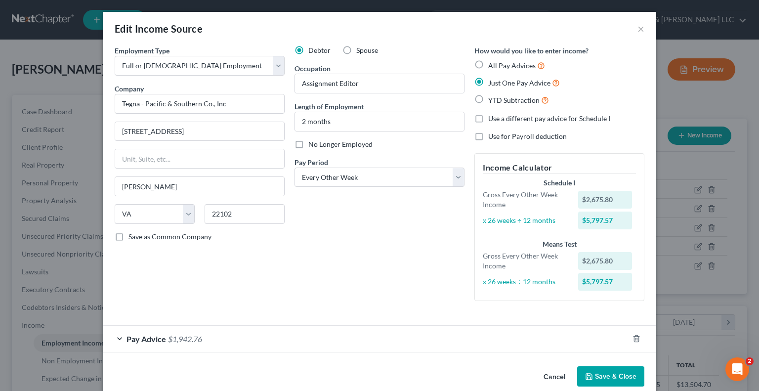
click at [144, 343] on div "Pay Advice $1,942.76" at bounding box center [366, 339] width 526 height 26
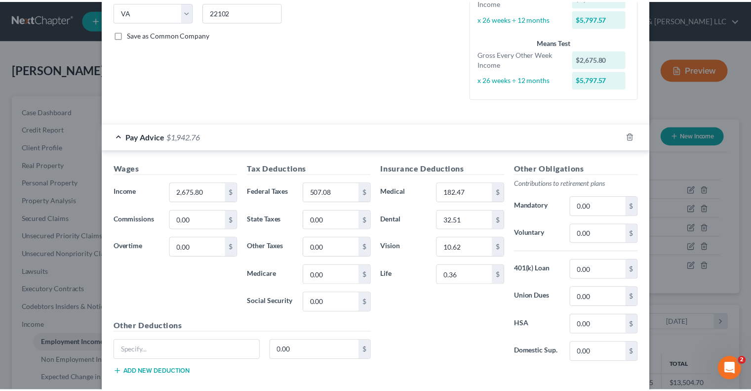
scroll to position [255, 0]
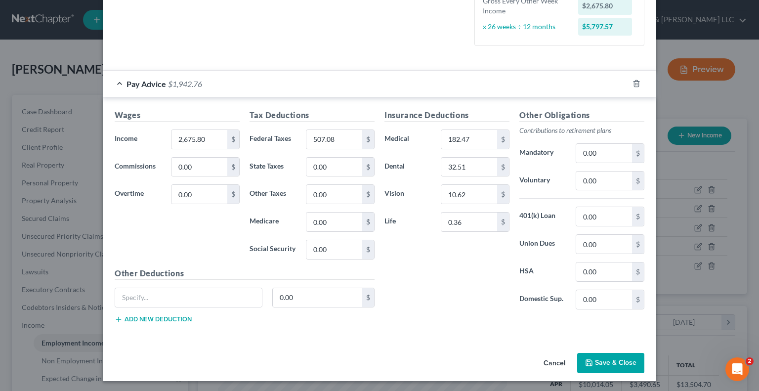
click at [605, 366] on button "Save & Close" at bounding box center [610, 363] width 67 height 21
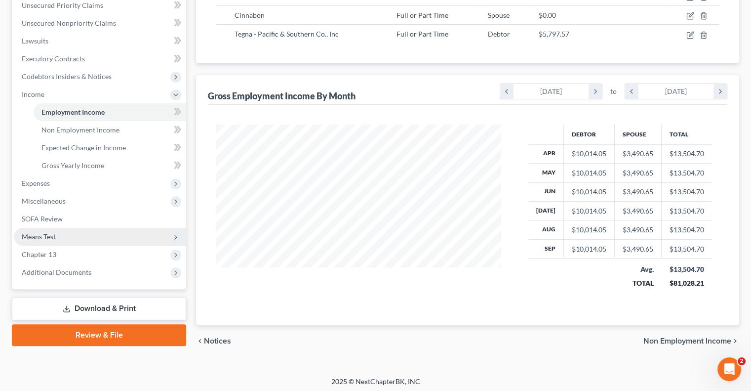
scroll to position [232, 0]
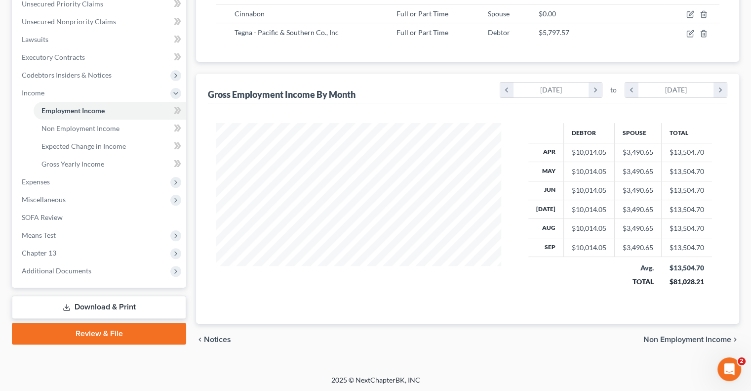
click at [100, 310] on link "Download & Print" at bounding box center [99, 306] width 174 height 23
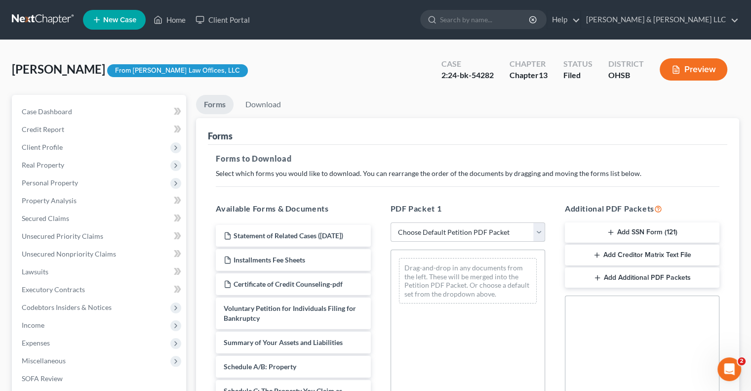
click at [458, 237] on select "Choose Default Petition PDF Packet Complete Bankruptcy Petition (all forms and …" at bounding box center [468, 232] width 155 height 20
select select "4"
click at [391, 222] on select "Choose Default Petition PDF Packet Complete Bankruptcy Petition (all forms and …" at bounding box center [468, 232] width 155 height 20
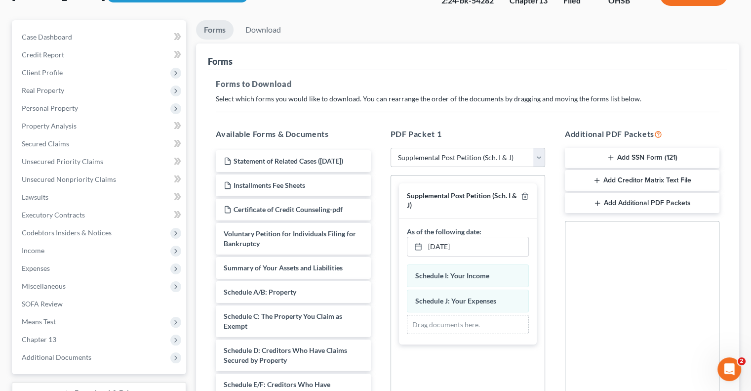
scroll to position [218, 0]
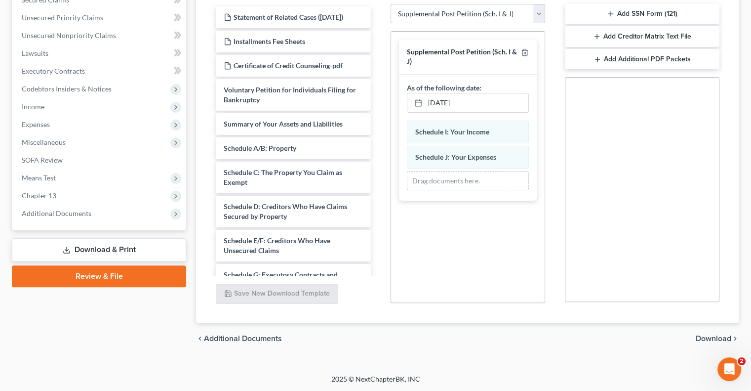
click at [716, 338] on span "Download" at bounding box center [714, 338] width 36 height 8
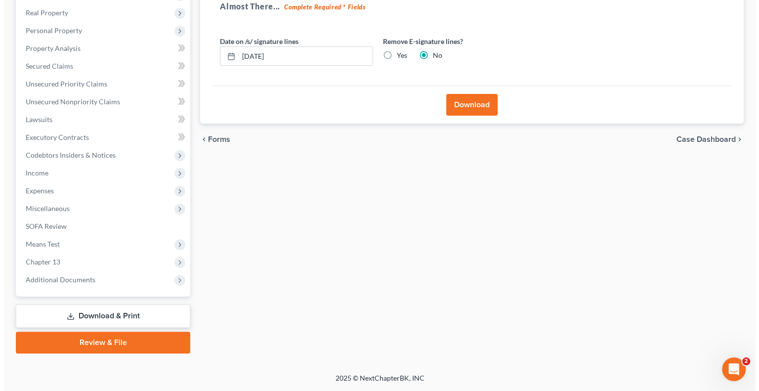
scroll to position [151, 0]
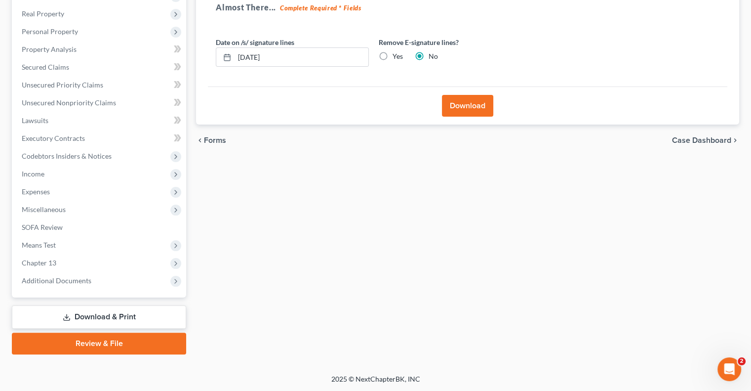
click at [478, 104] on button "Download" at bounding box center [467, 106] width 51 height 22
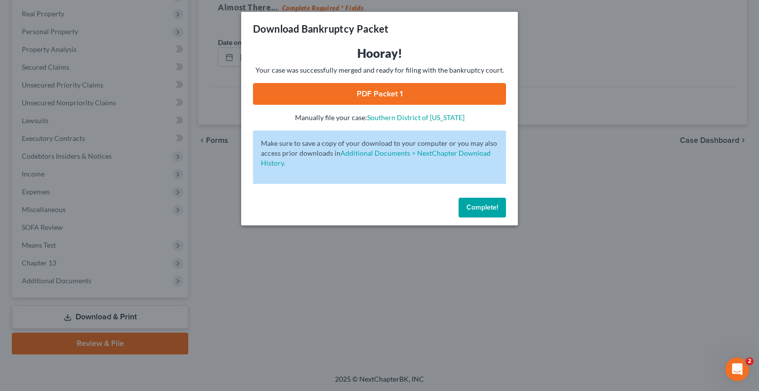
click at [378, 97] on link "PDF Packet 1" at bounding box center [379, 94] width 253 height 22
